Goal: Task Accomplishment & Management: Manage account settings

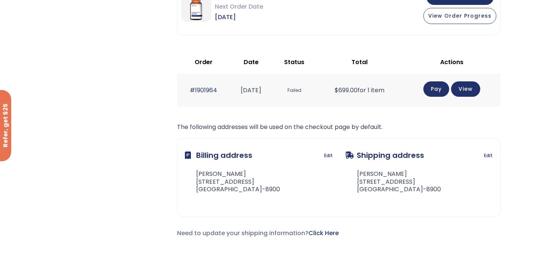
scroll to position [228, 0]
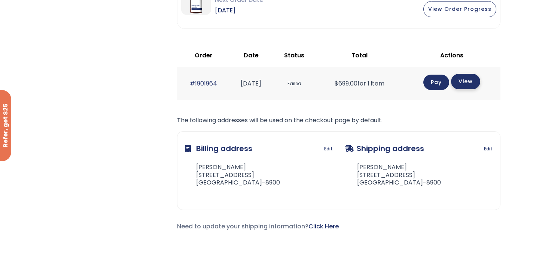
click at [469, 84] on link "View" at bounding box center [465, 81] width 29 height 15
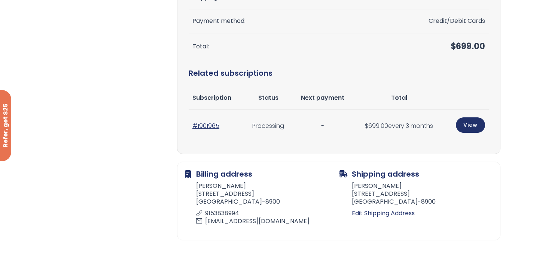
scroll to position [189, 0]
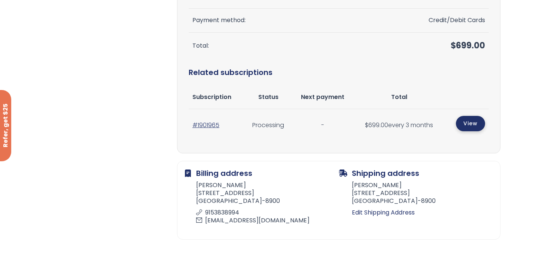
click at [467, 126] on link "View" at bounding box center [470, 123] width 29 height 15
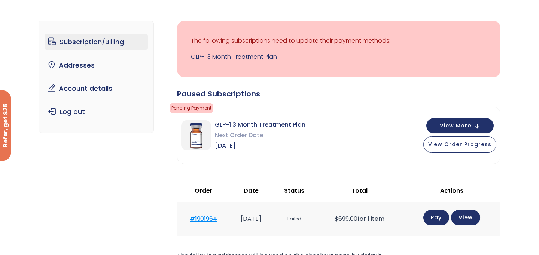
scroll to position [31, 0]
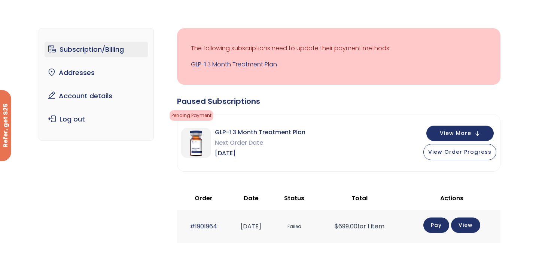
click at [110, 52] on link "Subscription/Billing" at bounding box center [97, 50] width 104 height 16
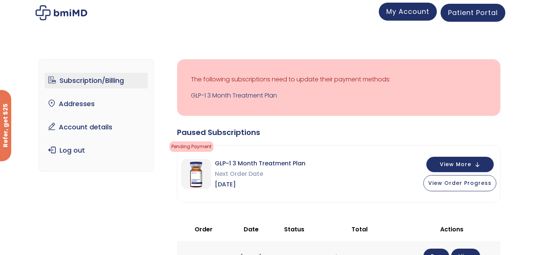
click at [418, 12] on span "My Account" at bounding box center [408, 11] width 43 height 9
click at [474, 165] on button "View More" at bounding box center [460, 163] width 67 height 15
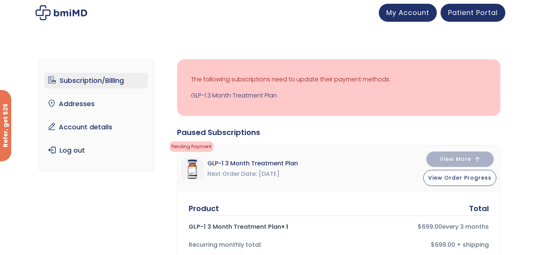
click at [117, 83] on link "Subscription/Billing" at bounding box center [97, 81] width 104 height 16
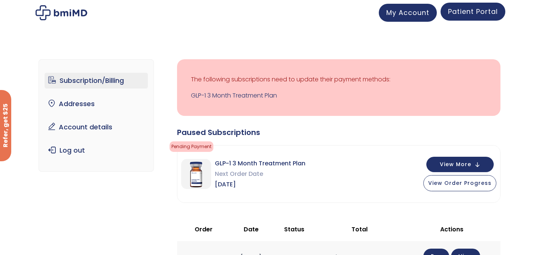
click at [466, 12] on span "Patient Portal" at bounding box center [473, 11] width 50 height 9
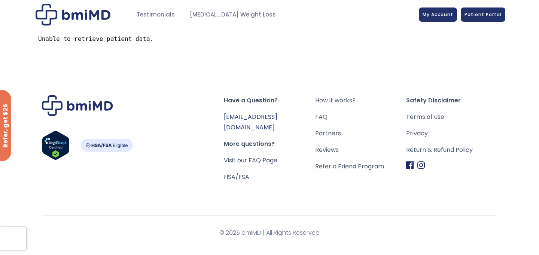
click at [247, 120] on link "[EMAIL_ADDRESS][DOMAIN_NAME]" at bounding box center [251, 121] width 54 height 19
